Goal: Task Accomplishment & Management: Use online tool/utility

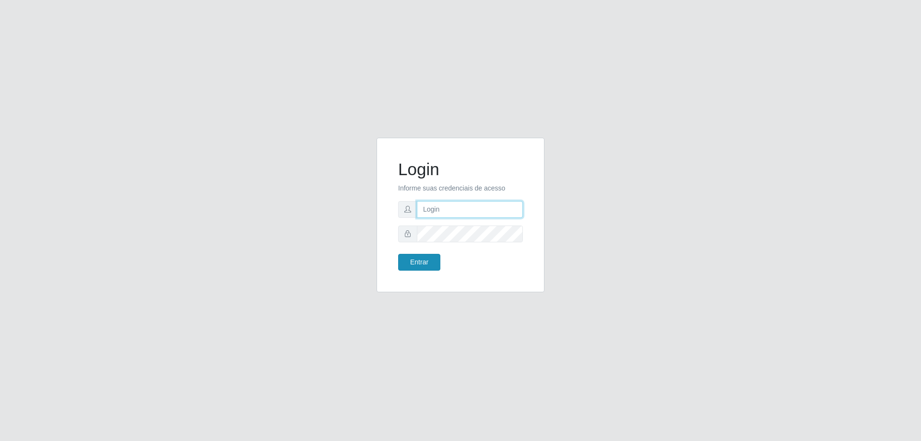
type input "[EMAIL_ADDRESS][DOMAIN_NAME]"
click at [429, 263] on button "Entrar" at bounding box center [419, 262] width 42 height 17
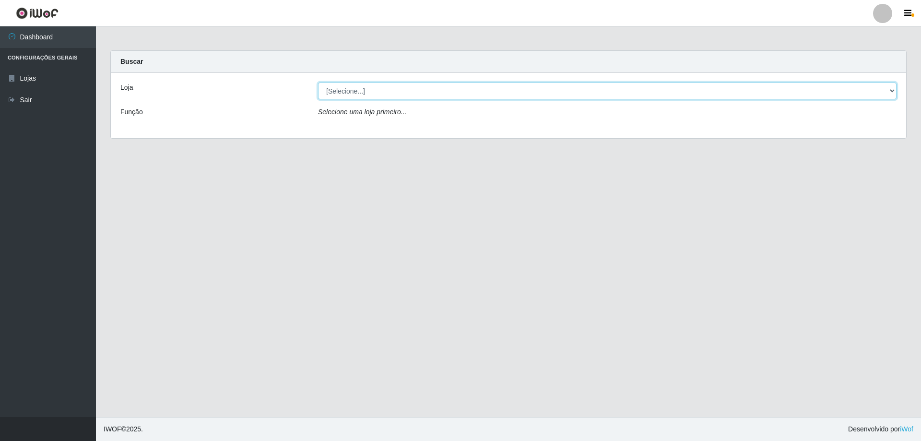
click at [498, 89] on select "[Selecione...] SuperShow Bis - [GEOGRAPHIC_DATA]" at bounding box center [607, 90] width 578 height 17
select select "59"
click at [318, 82] on select "[Selecione...] SuperShow Bis - [GEOGRAPHIC_DATA]" at bounding box center [607, 90] width 578 height 17
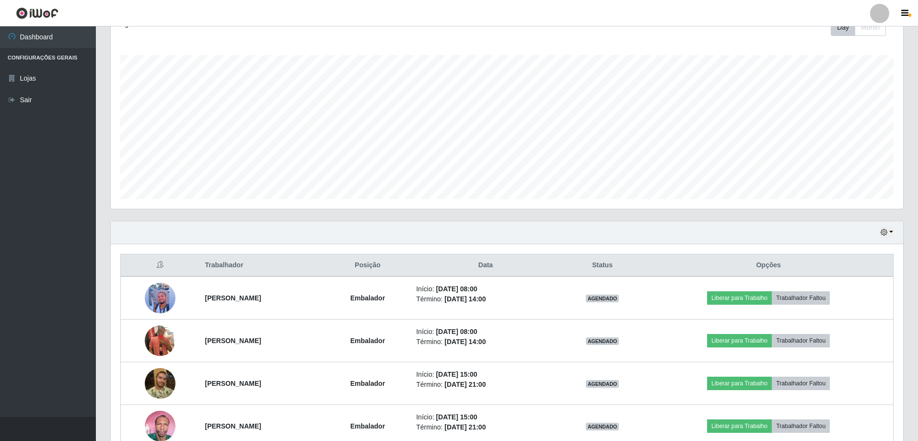
scroll to position [192, 0]
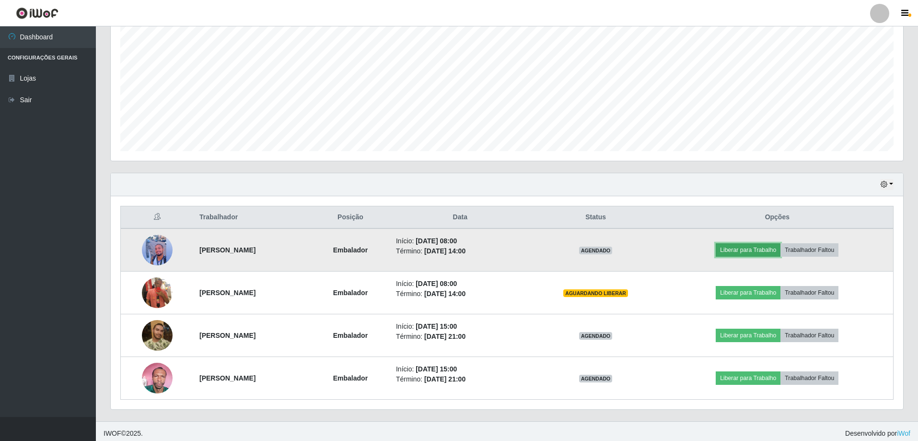
click at [771, 252] on button "Liberar para Trabalho" at bounding box center [748, 249] width 65 height 13
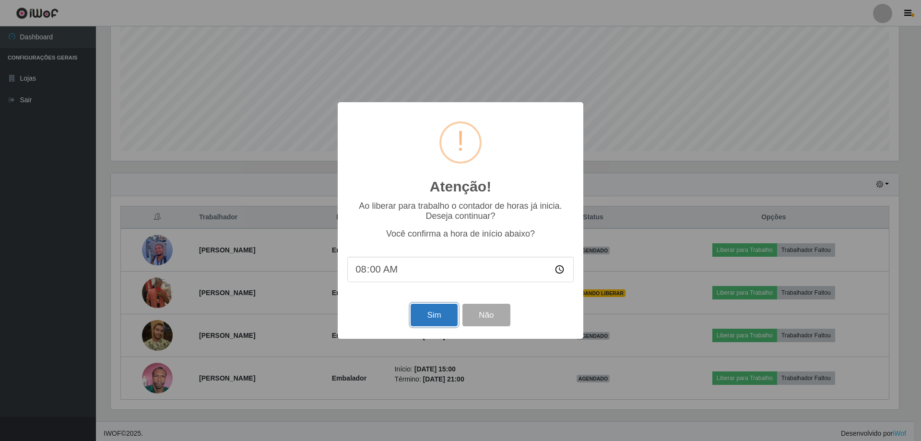
click at [441, 321] on button "Sim" at bounding box center [433, 315] width 47 height 23
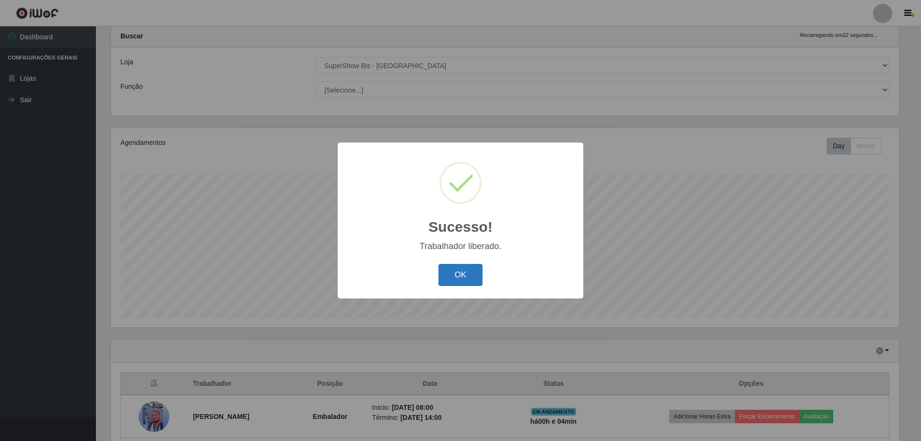
click at [462, 270] on button "OK" at bounding box center [460, 275] width 45 height 23
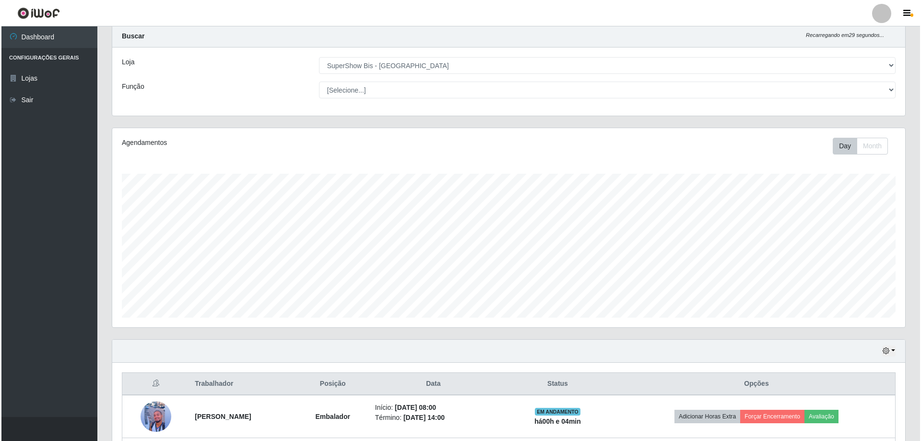
scroll to position [169, 0]
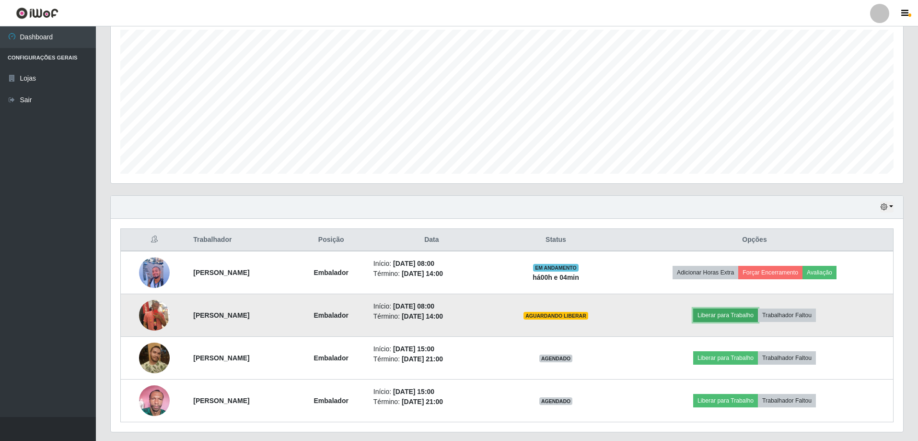
click at [755, 316] on button "Liberar para Trabalho" at bounding box center [725, 314] width 65 height 13
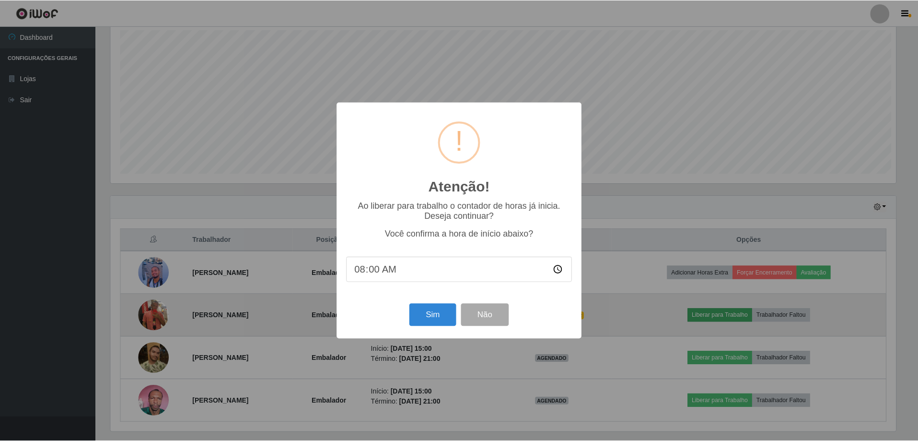
scroll to position [199, 788]
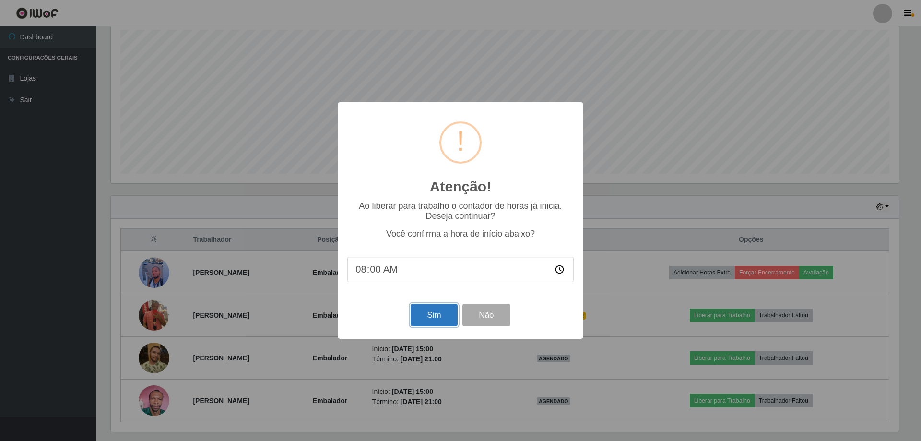
click at [441, 314] on button "Sim" at bounding box center [433, 315] width 47 height 23
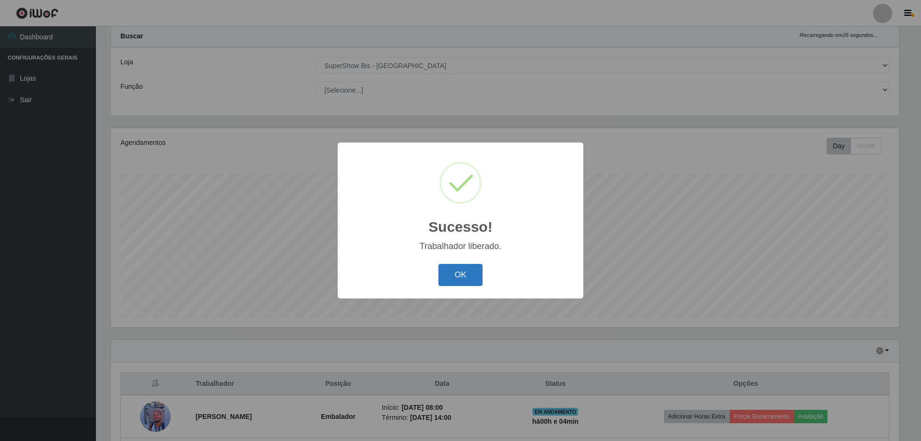
click at [463, 278] on button "OK" at bounding box center [460, 275] width 45 height 23
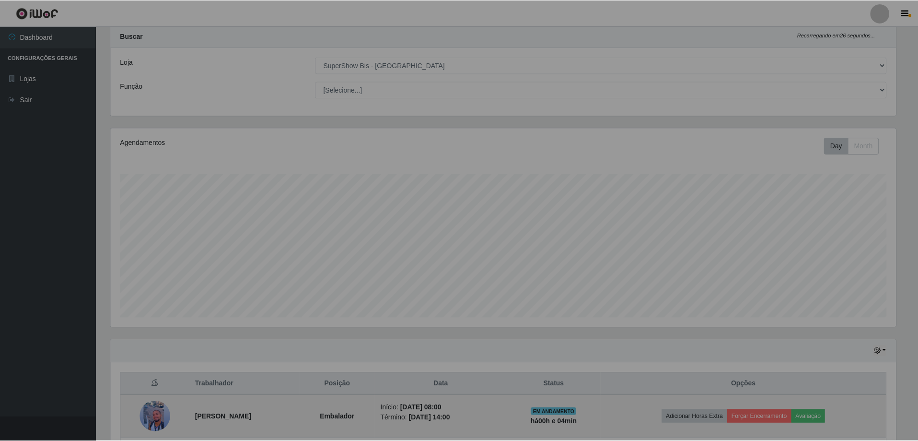
scroll to position [199, 793]
